Goal: Task Accomplishment & Management: Manage account settings

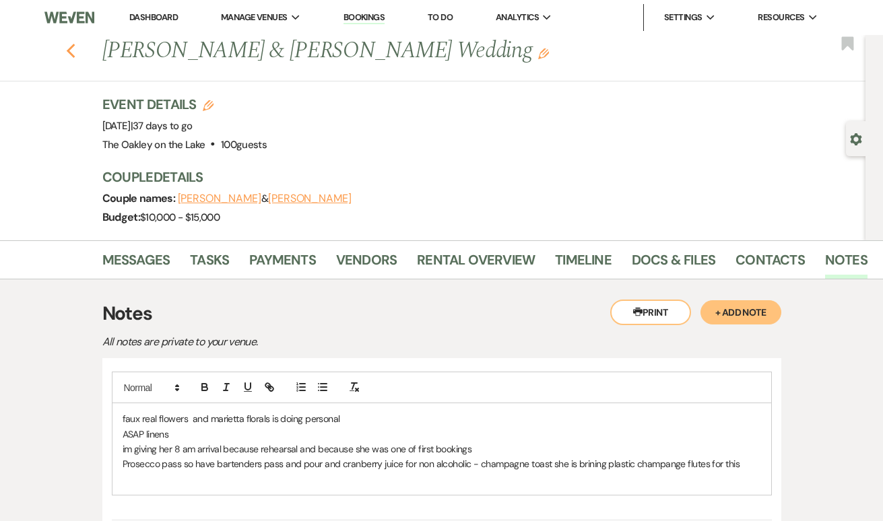
click at [66, 49] on icon "Previous" at bounding box center [71, 51] width 10 height 16
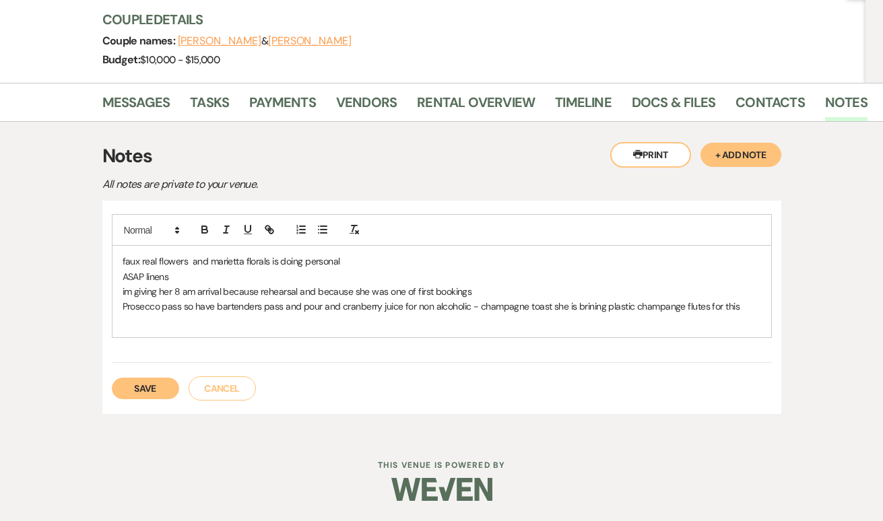
select select "8"
select select "4"
select select "8"
select select "10"
select select "8"
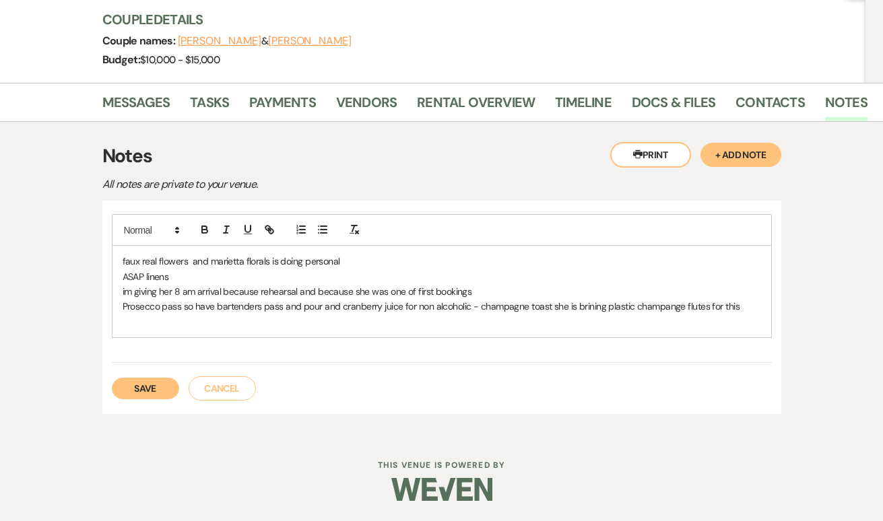
select select "10"
select select "8"
select select "5"
select select "8"
select select "5"
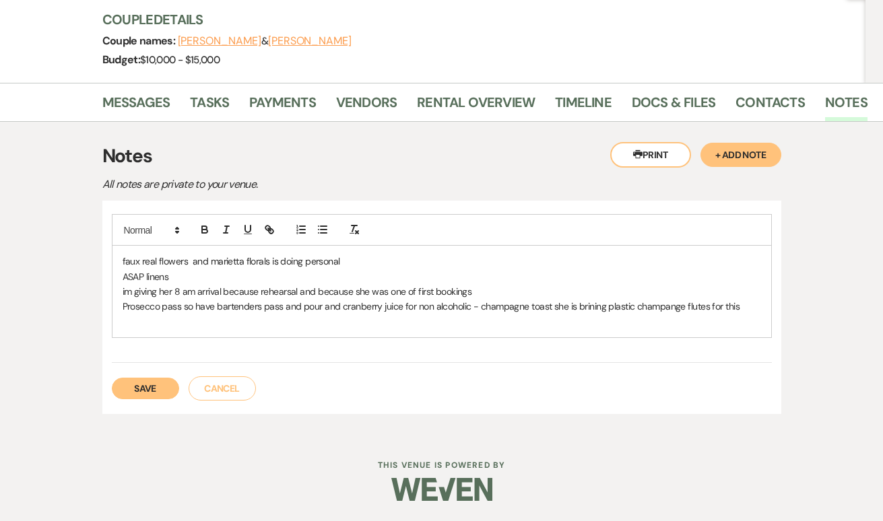
select select "8"
select select "5"
select select "8"
select select "10"
select select "8"
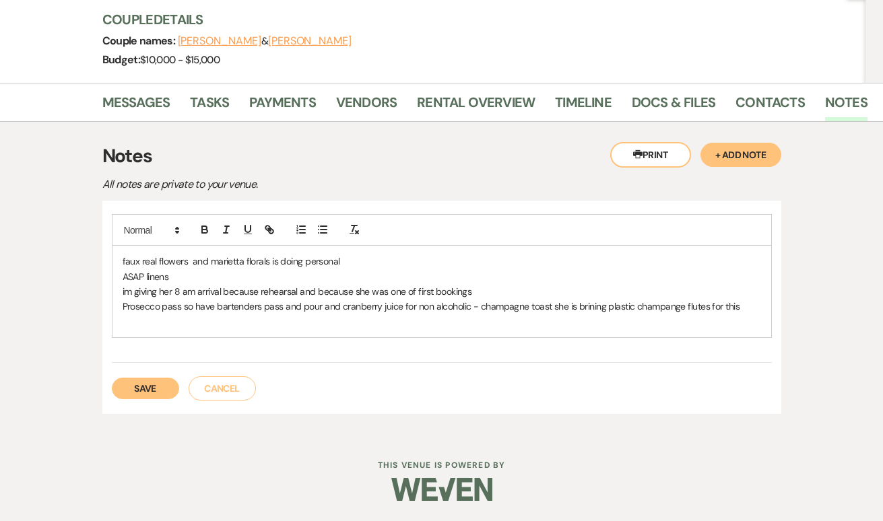
select select "5"
select select "8"
select select "11"
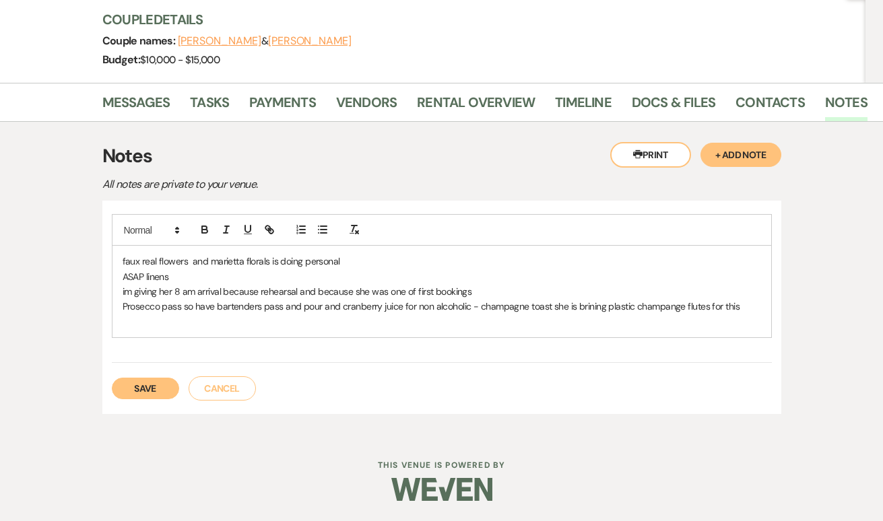
select select "8"
select select "4"
select select "8"
select select "3"
select select "8"
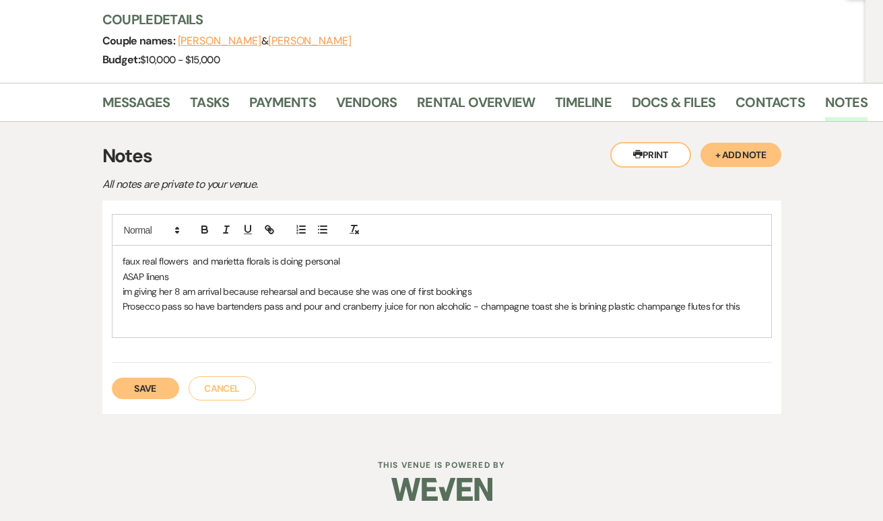
select select "2"
select select "8"
select select "2"
select select "8"
select select "2"
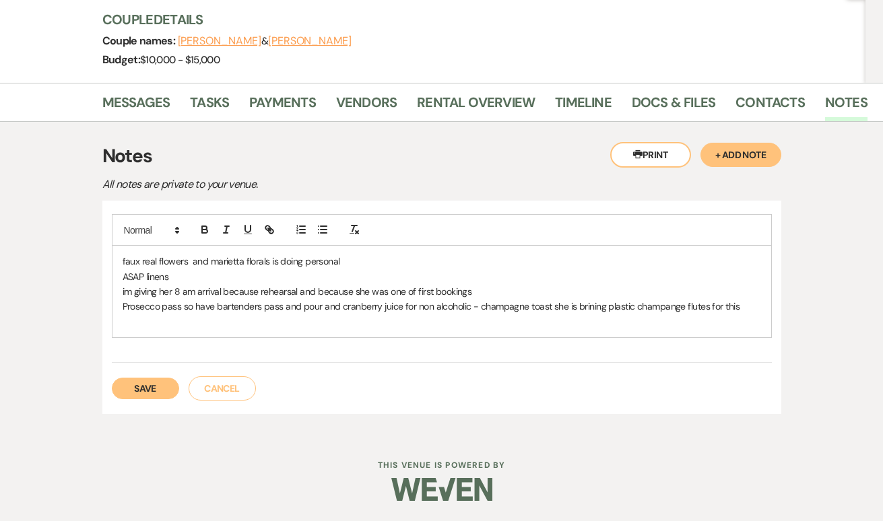
select select "8"
select select "2"
select select "8"
select select "2"
select select "8"
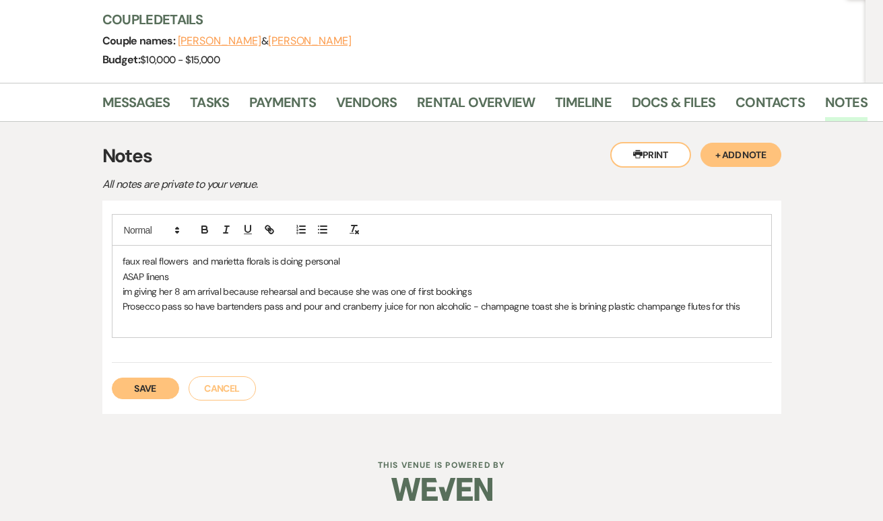
select select "3"
select select "8"
select select "5"
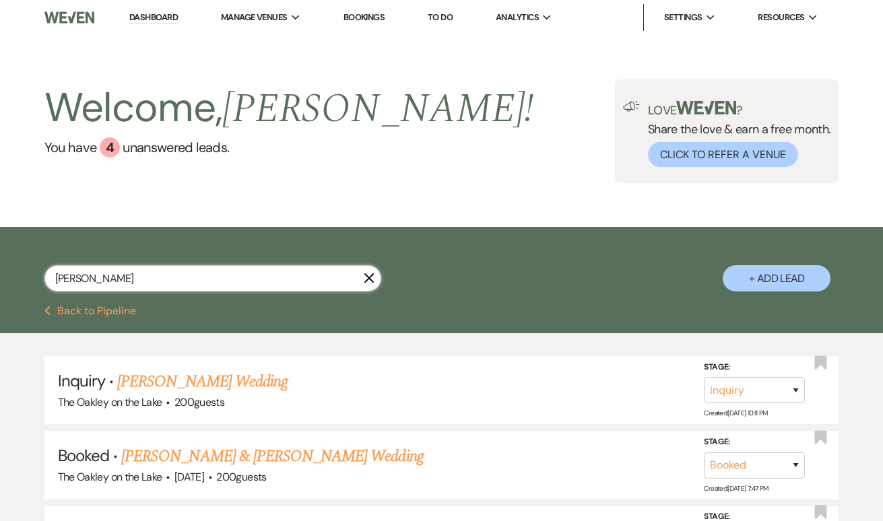
click at [140, 277] on input "[PERSON_NAME]" at bounding box center [212, 278] width 337 height 26
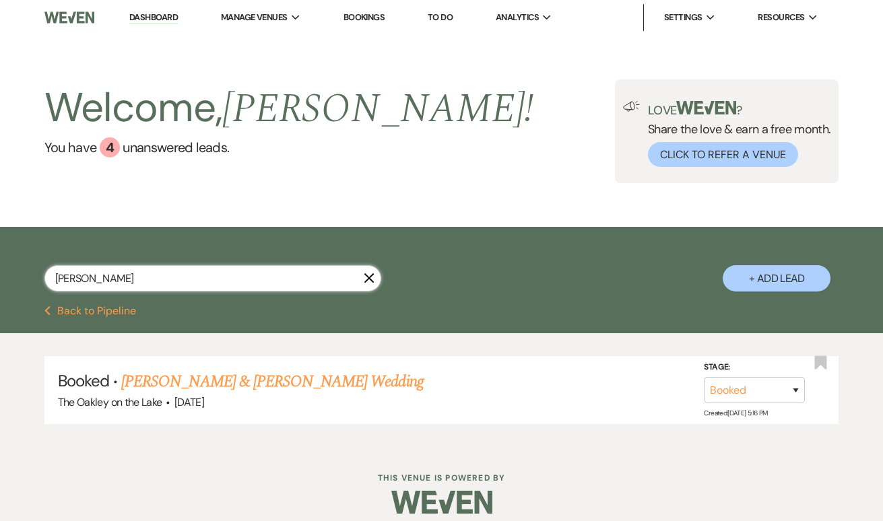
type input "[PERSON_NAME]"
drag, startPoint x: 193, startPoint y: 186, endPoint x: 183, endPoint y: 380, distance: 194.3
click at [183, 380] on link "[PERSON_NAME] & [PERSON_NAME] Wedding" at bounding box center [272, 382] width 302 height 24
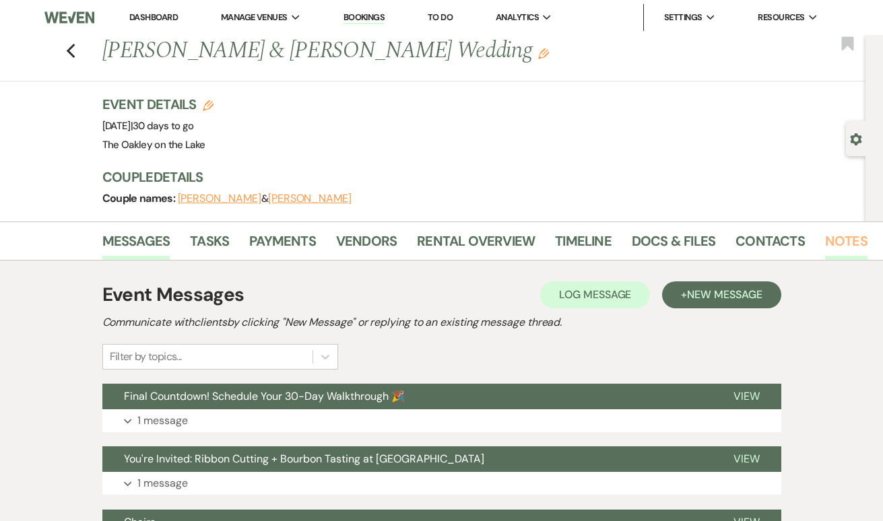
click at [839, 241] on link "Notes" at bounding box center [846, 245] width 42 height 30
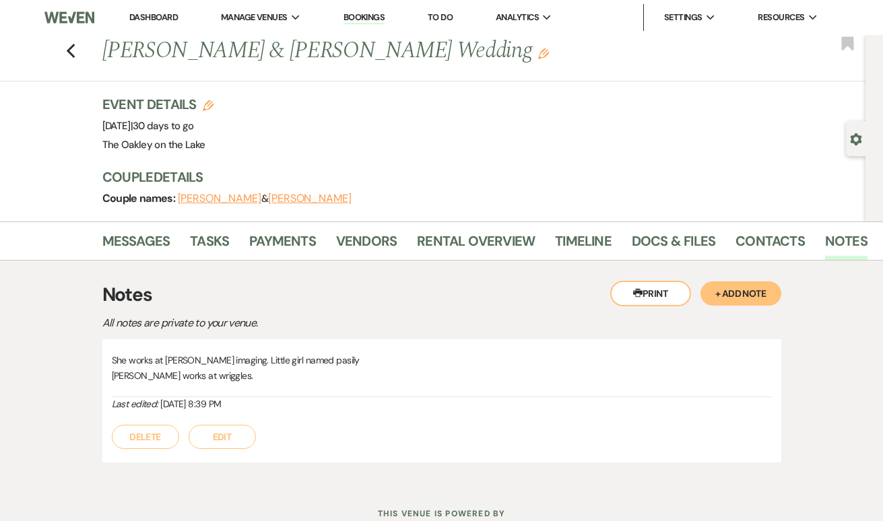
click at [752, 288] on button "+ Add Note" at bounding box center [741, 294] width 81 height 24
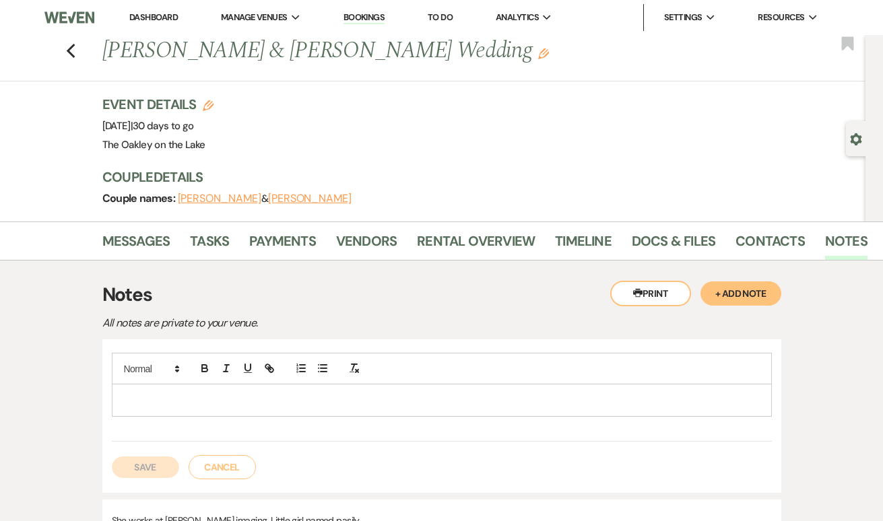
click at [216, 389] on div at bounding box center [441, 400] width 659 height 31
click at [194, 402] on p "[PERSON_NAME] - planner" at bounding box center [442, 400] width 639 height 15
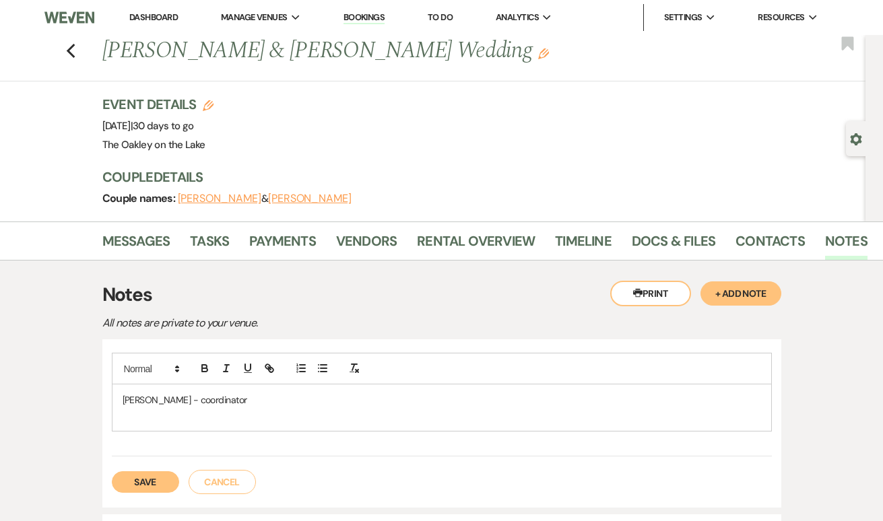
click at [273, 416] on p at bounding box center [442, 415] width 639 height 15
drag, startPoint x: 273, startPoint y: 416, endPoint x: 257, endPoint y: 408, distance: 18.4
click at [271, 416] on p at bounding box center [442, 415] width 639 height 15
click at [257, 408] on p at bounding box center [442, 415] width 639 height 15
click at [238, 397] on p "[PERSON_NAME] - coordinator" at bounding box center [442, 400] width 639 height 15
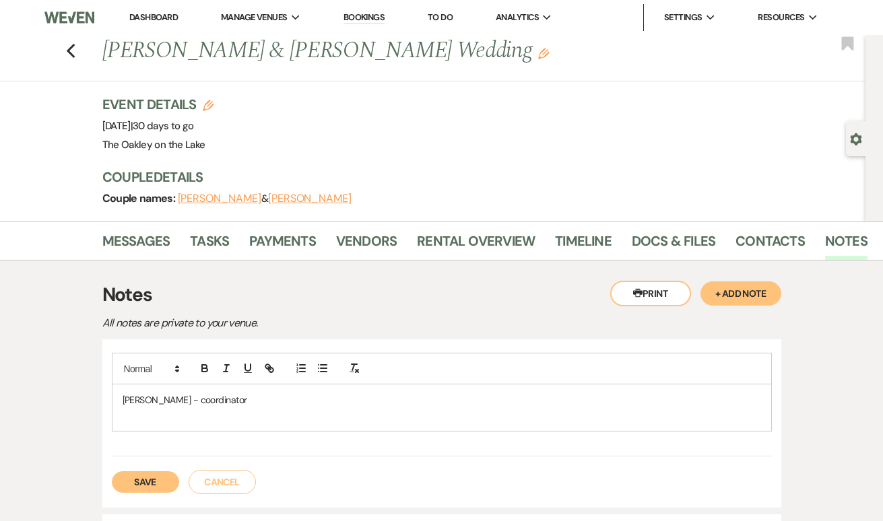
click at [258, 405] on p "[PERSON_NAME] - coordinator" at bounding box center [442, 400] width 639 height 15
click at [347, 412] on p at bounding box center [442, 415] width 639 height 15
click at [311, 403] on p "[PERSON_NAME] - coordinator" at bounding box center [442, 400] width 639 height 15
click at [236, 412] on p at bounding box center [442, 415] width 639 height 15
click at [279, 385] on div "[PERSON_NAME] - coordinator" at bounding box center [441, 408] width 659 height 46
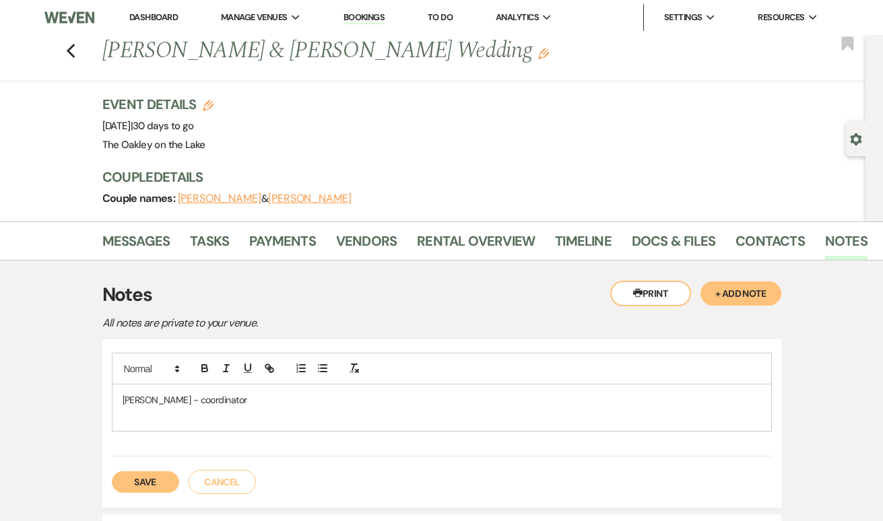
click at [267, 414] on p at bounding box center [442, 415] width 639 height 15
click at [329, 402] on p "[PERSON_NAME] - coordinator" at bounding box center [442, 400] width 639 height 15
click at [259, 404] on p "[PERSON_NAME] - coordinator" at bounding box center [442, 400] width 639 height 15
click at [240, 418] on p at bounding box center [442, 415] width 639 height 15
click at [199, 430] on div "[PERSON_NAME] - coordinator" at bounding box center [442, 405] width 660 height 104
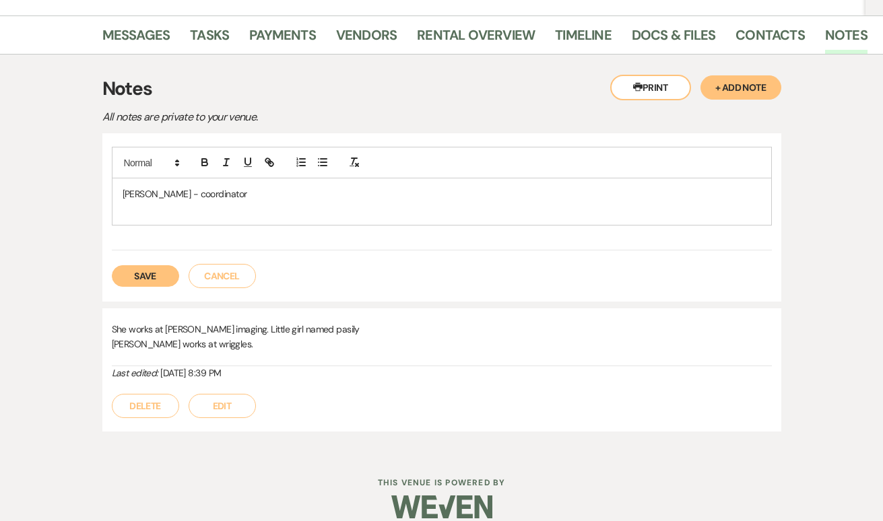
scroll to position [220, 0]
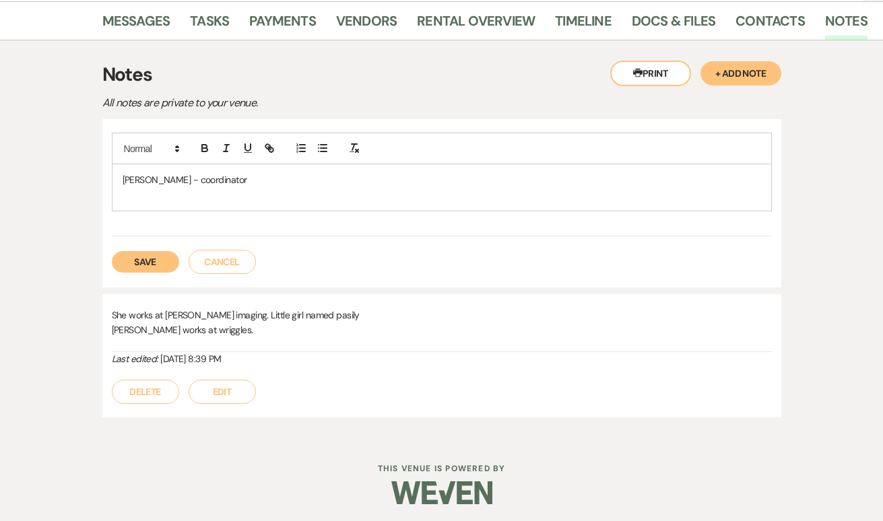
click at [188, 191] on p at bounding box center [442, 195] width 639 height 15
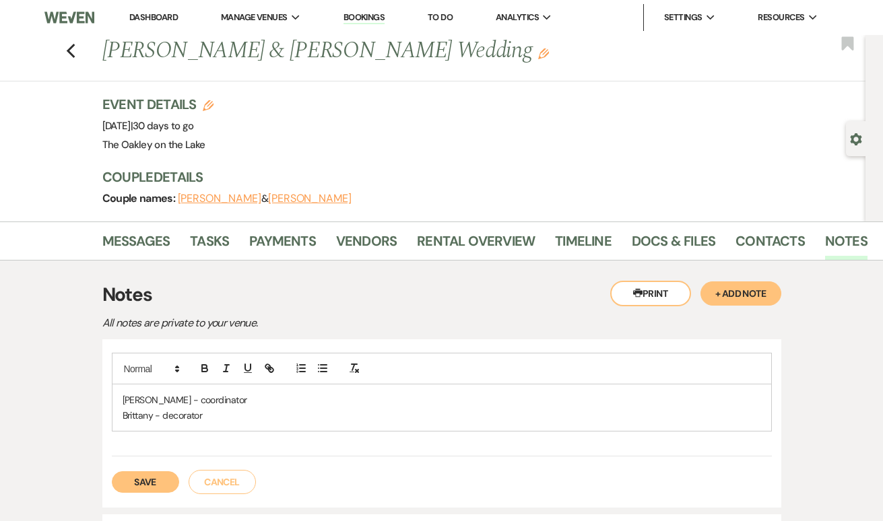
scroll to position [0, 0]
